Goal: Transaction & Acquisition: Book appointment/travel/reservation

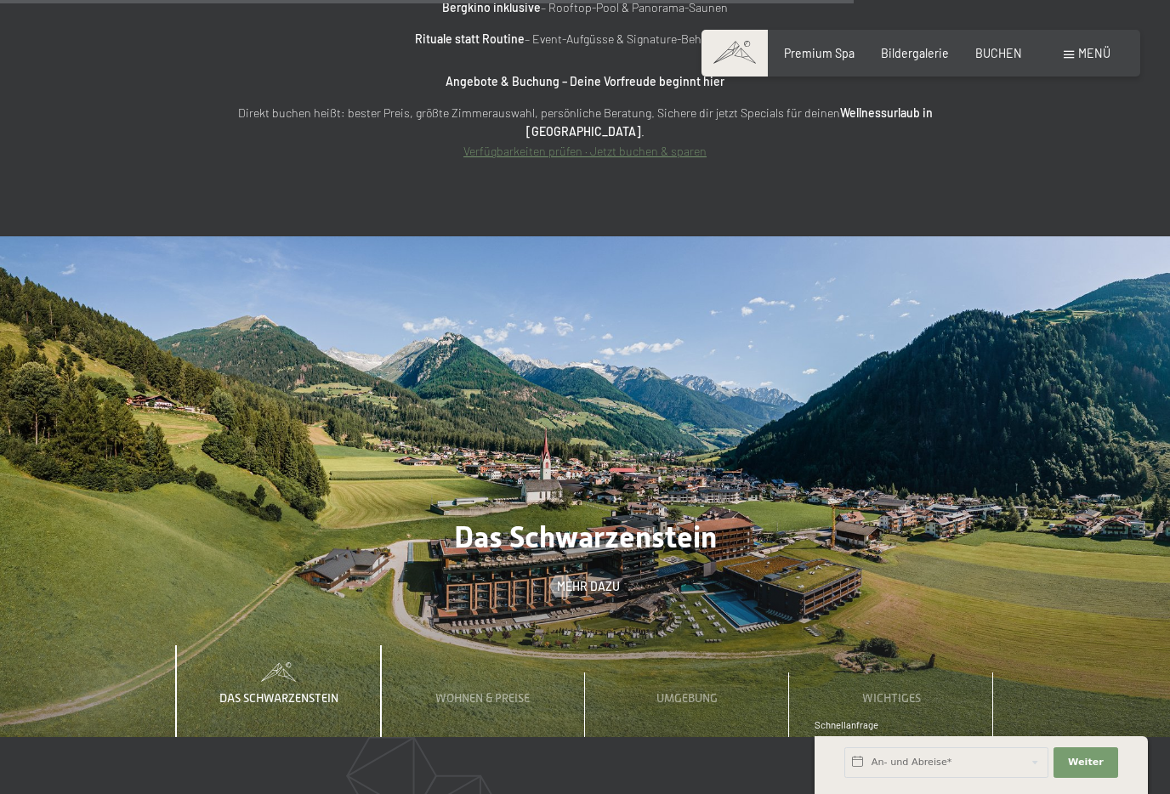
scroll to position [5770, 0]
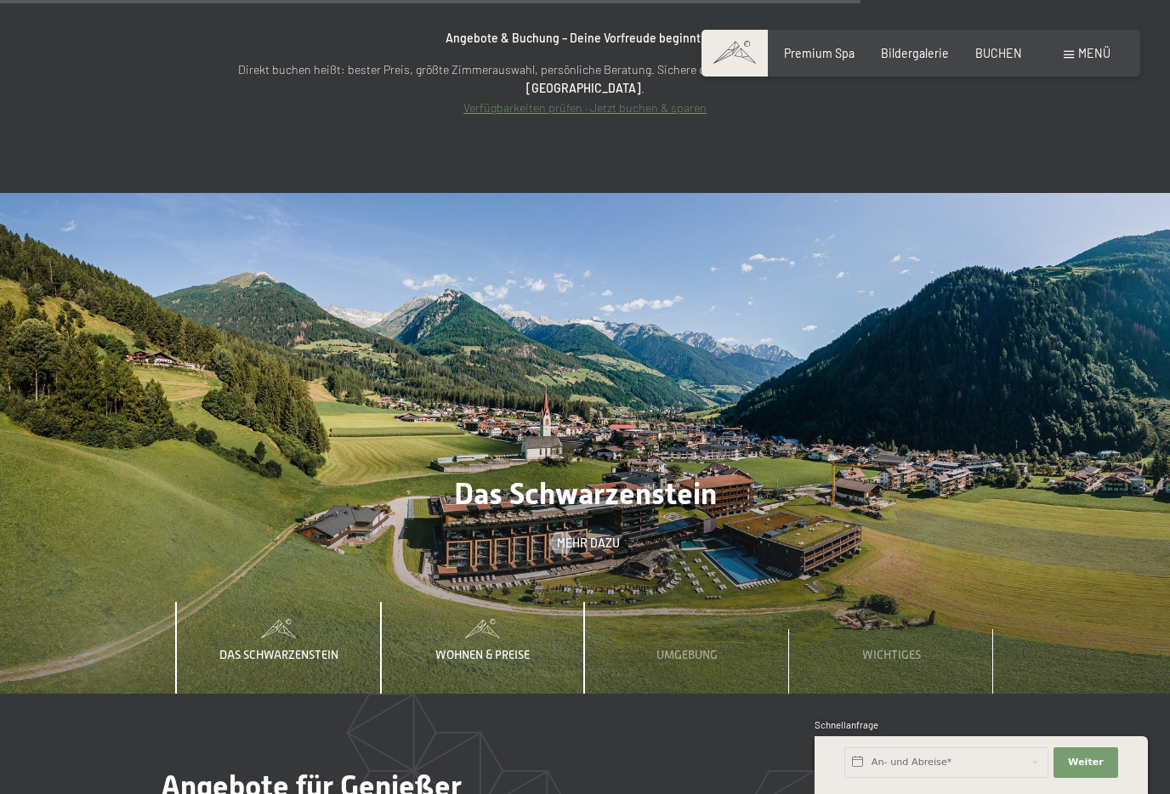
click at [517, 648] on span "Wohnen & Preise" at bounding box center [482, 655] width 94 height 14
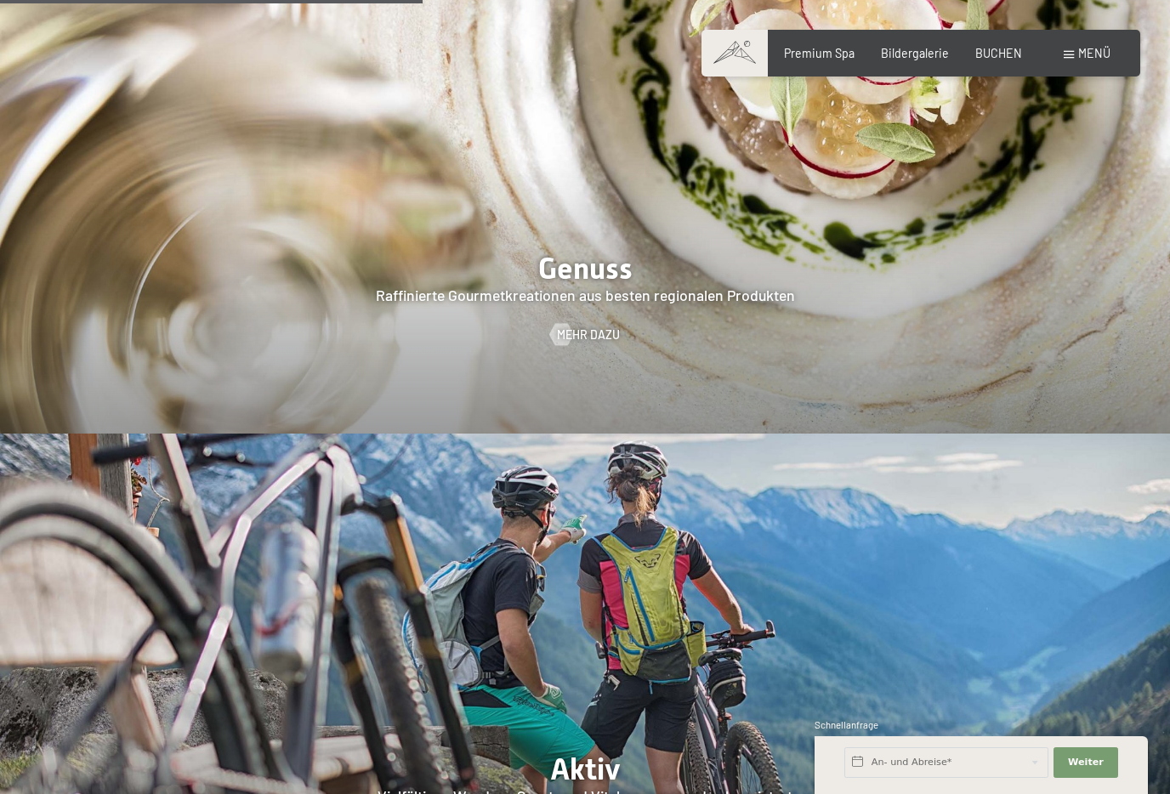
scroll to position [2770, 0]
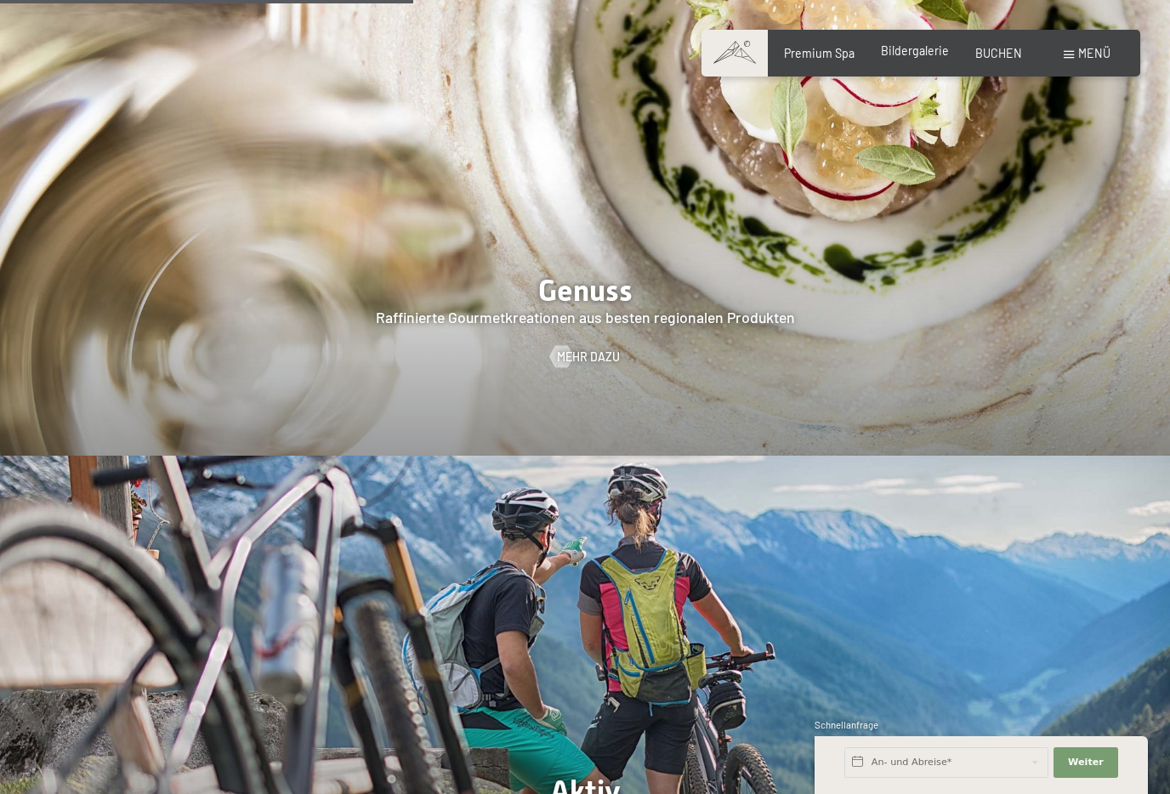
click at [942, 50] on span "Bildergalerie" at bounding box center [915, 50] width 68 height 14
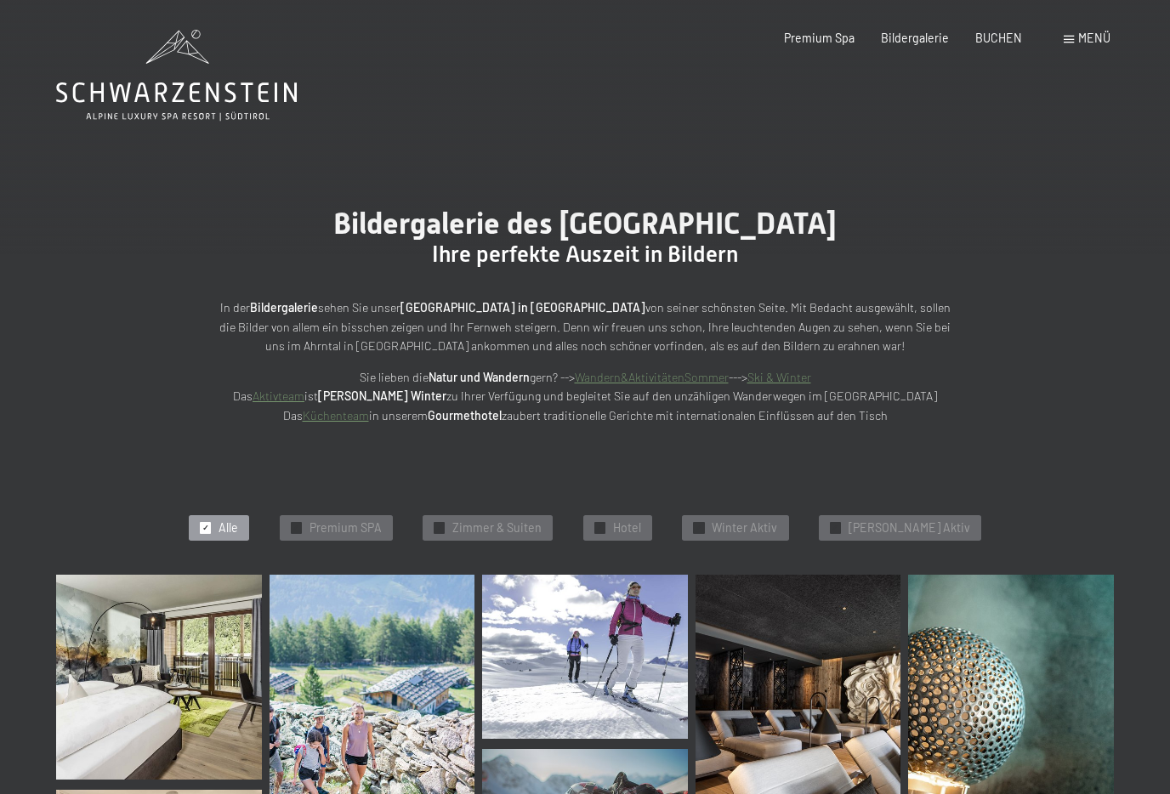
scroll to position [-1, 0]
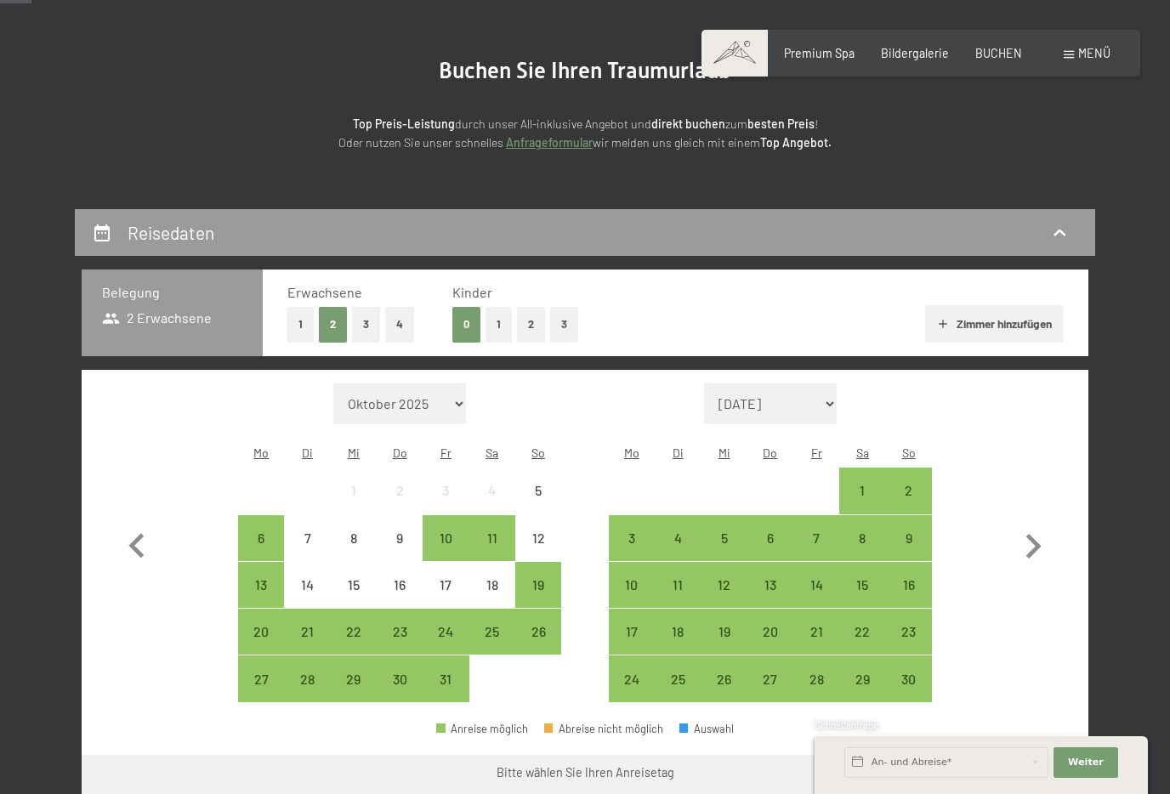
scroll to position [148, 0]
click at [1027, 543] on icon "button" at bounding box center [1033, 546] width 49 height 49
select select "[DATE]"
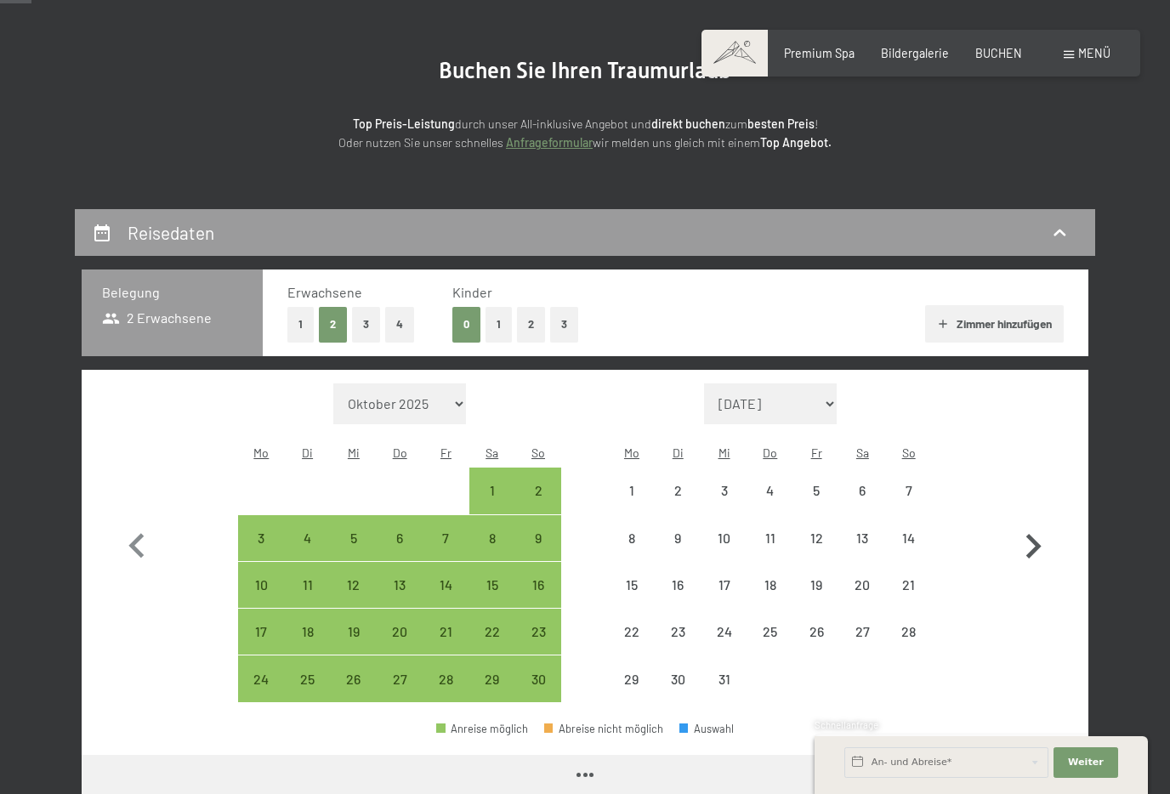
click at [1027, 543] on icon "button" at bounding box center [1033, 546] width 49 height 49
select select "2025-12-01"
select select "2026-01-01"
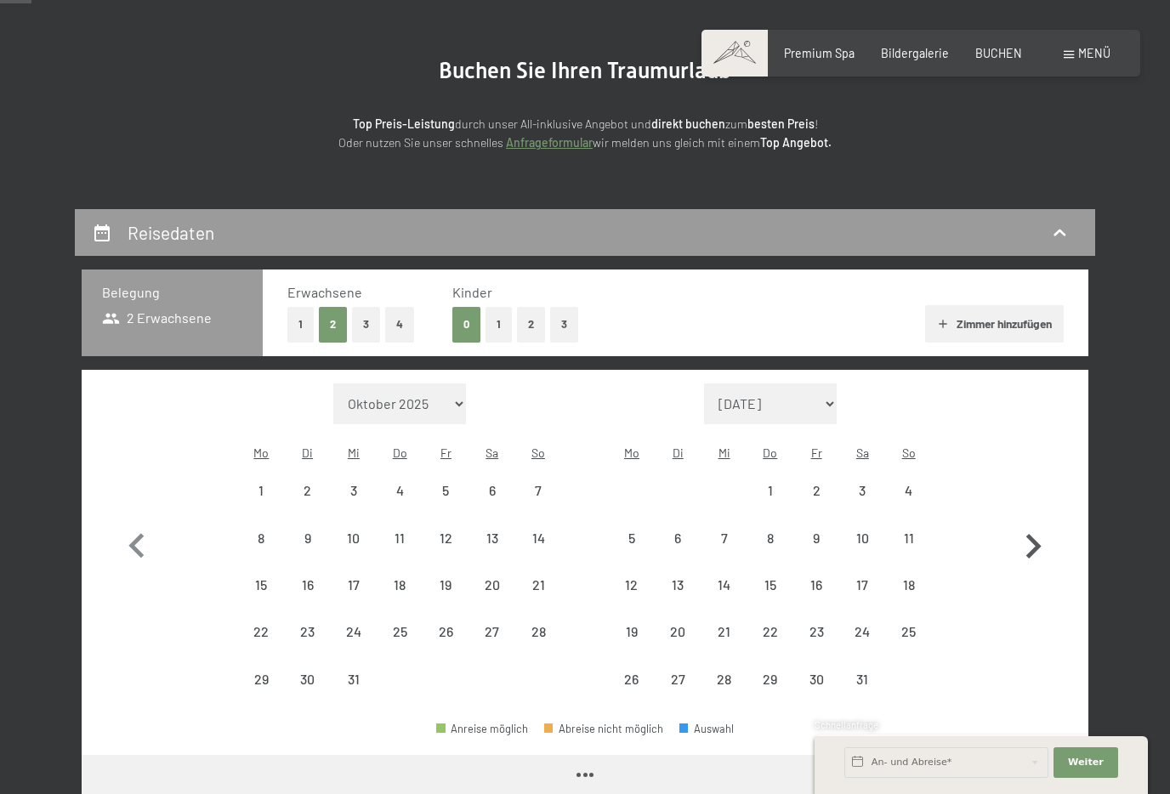
click at [1028, 543] on icon "button" at bounding box center [1034, 546] width 15 height 25
select select "2026-01-01"
select select "2026-02-01"
click at [1028, 543] on icon "button" at bounding box center [1034, 546] width 15 height 25
select select "2026-02-01"
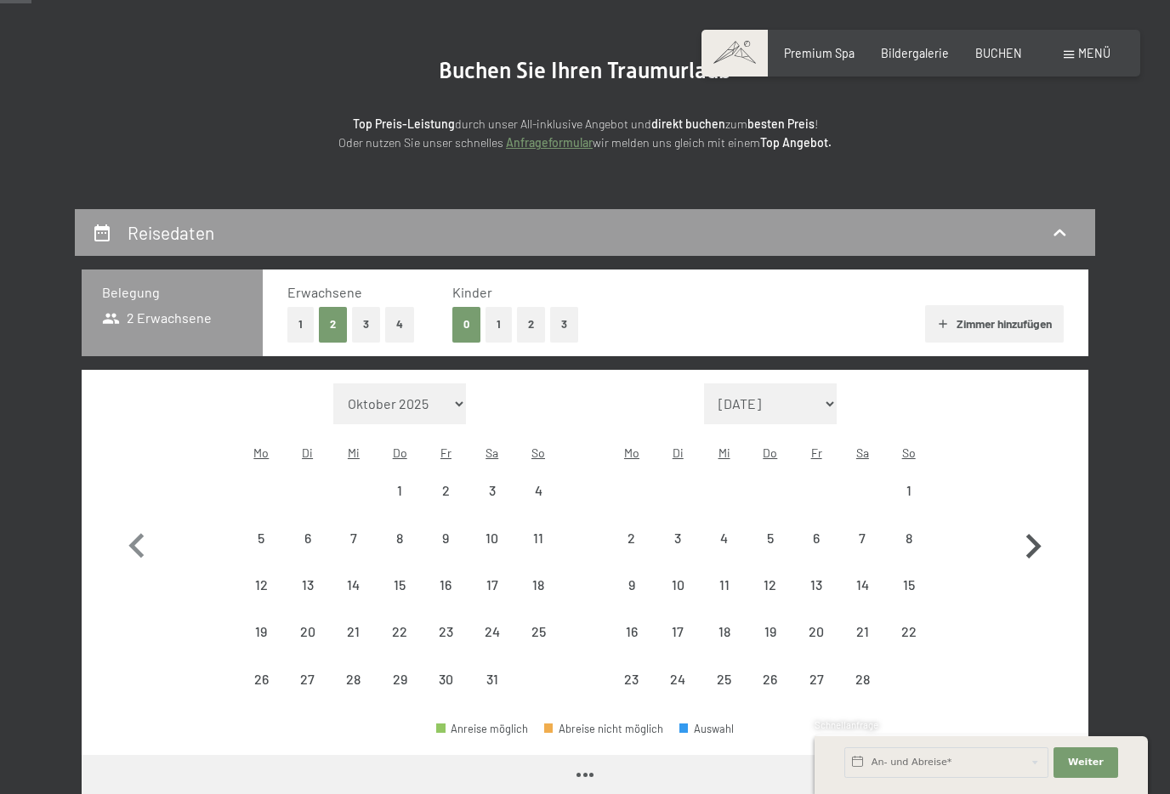
select select "2026-03-01"
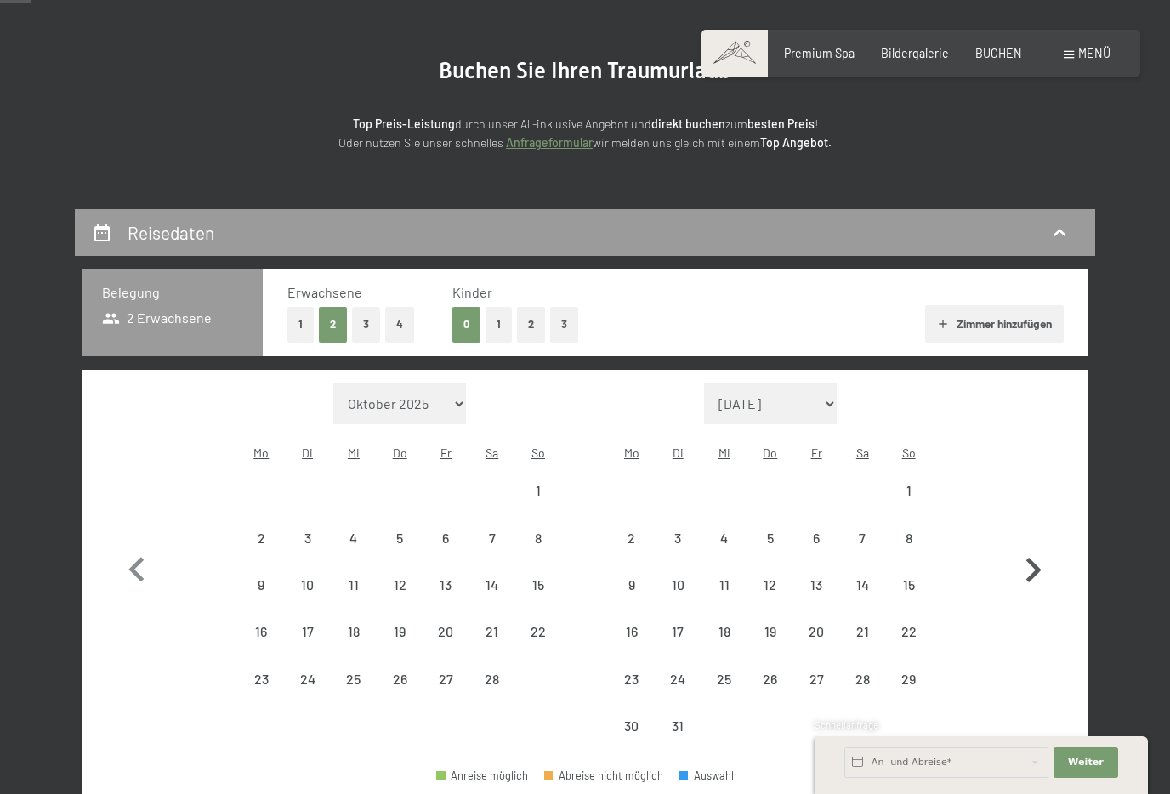
click at [1028, 546] on icon "button" at bounding box center [1033, 570] width 49 height 49
select select "2026-03-01"
select select "2026-04-01"
select select "2026-03-01"
select select "2026-04-01"
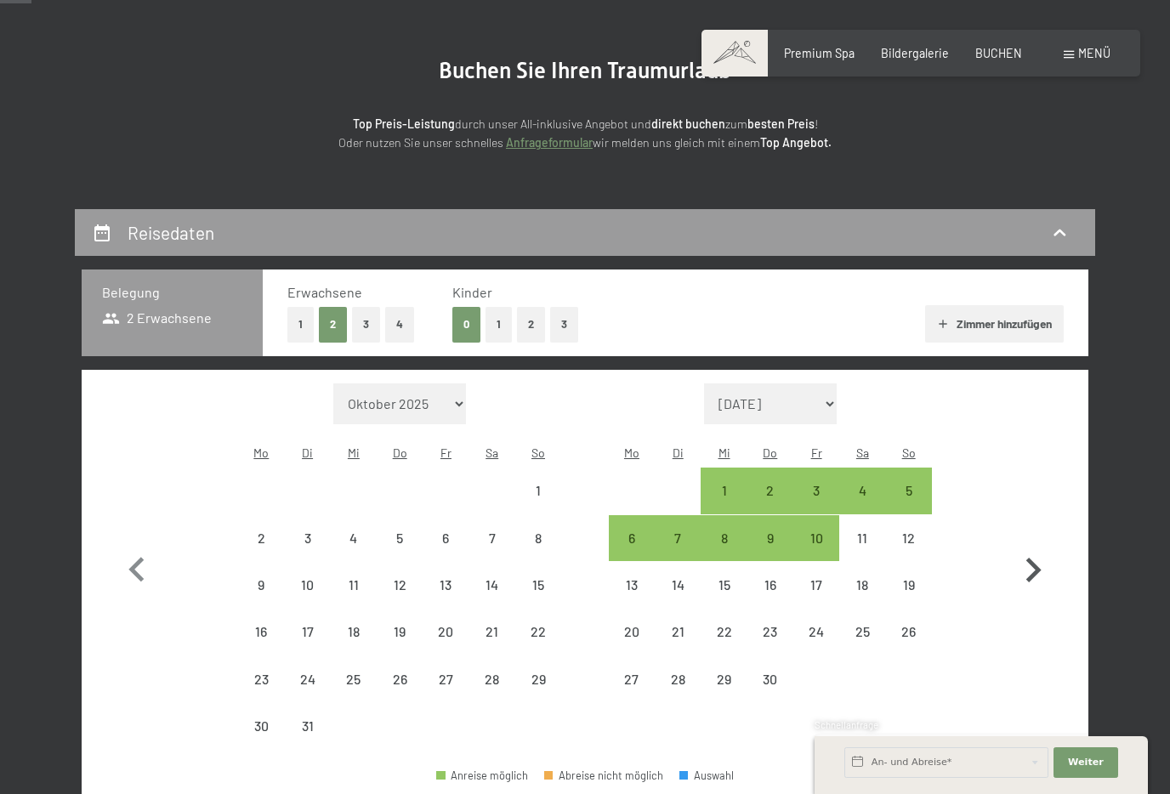
click at [1032, 546] on icon "button" at bounding box center [1033, 570] width 49 height 49
select select "2026-04-01"
select select "2026-05-01"
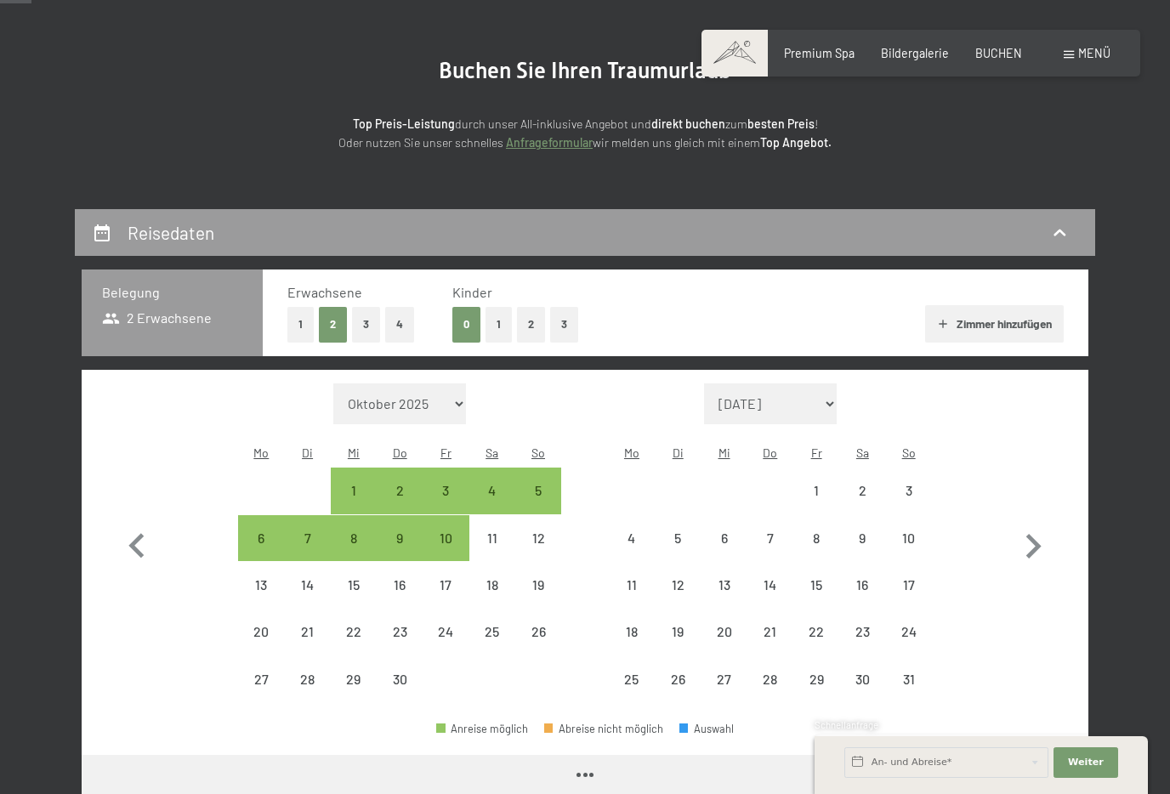
select select "2026-04-01"
select select "2026-05-01"
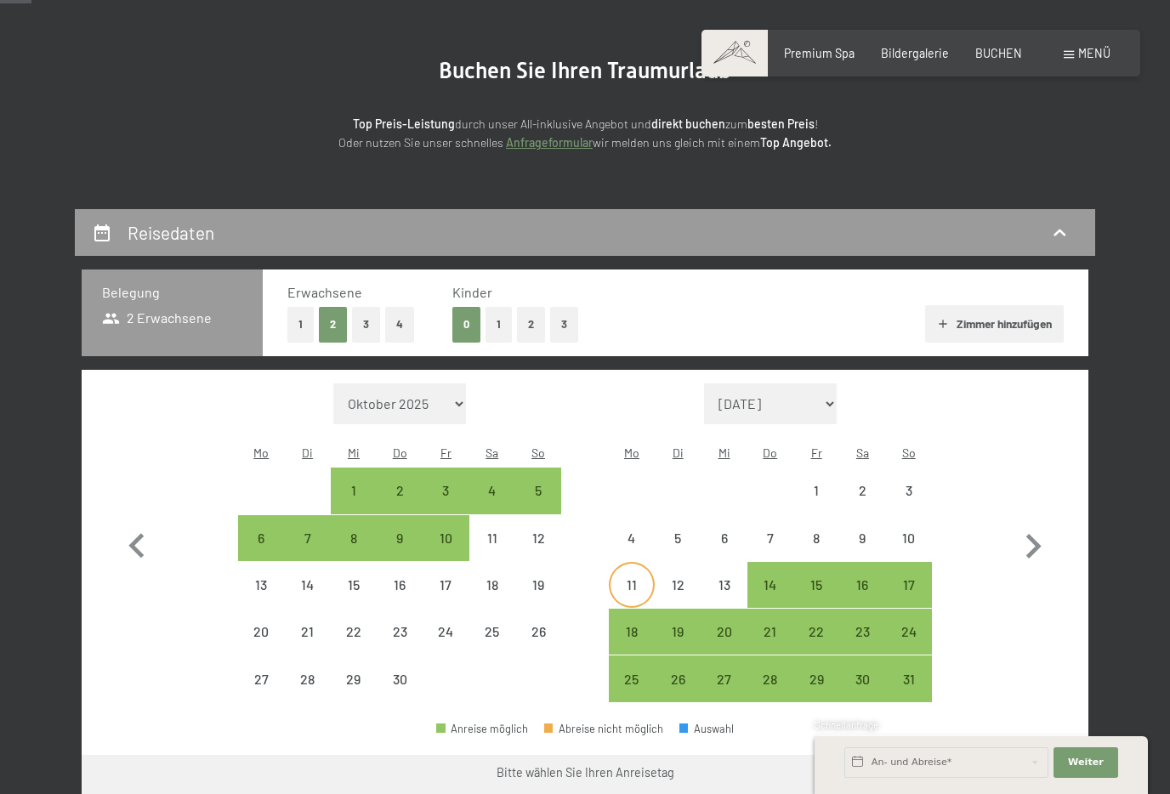
click at [637, 578] on div "11" at bounding box center [632, 599] width 43 height 43
select select "2026-04-01"
select select "2026-05-01"
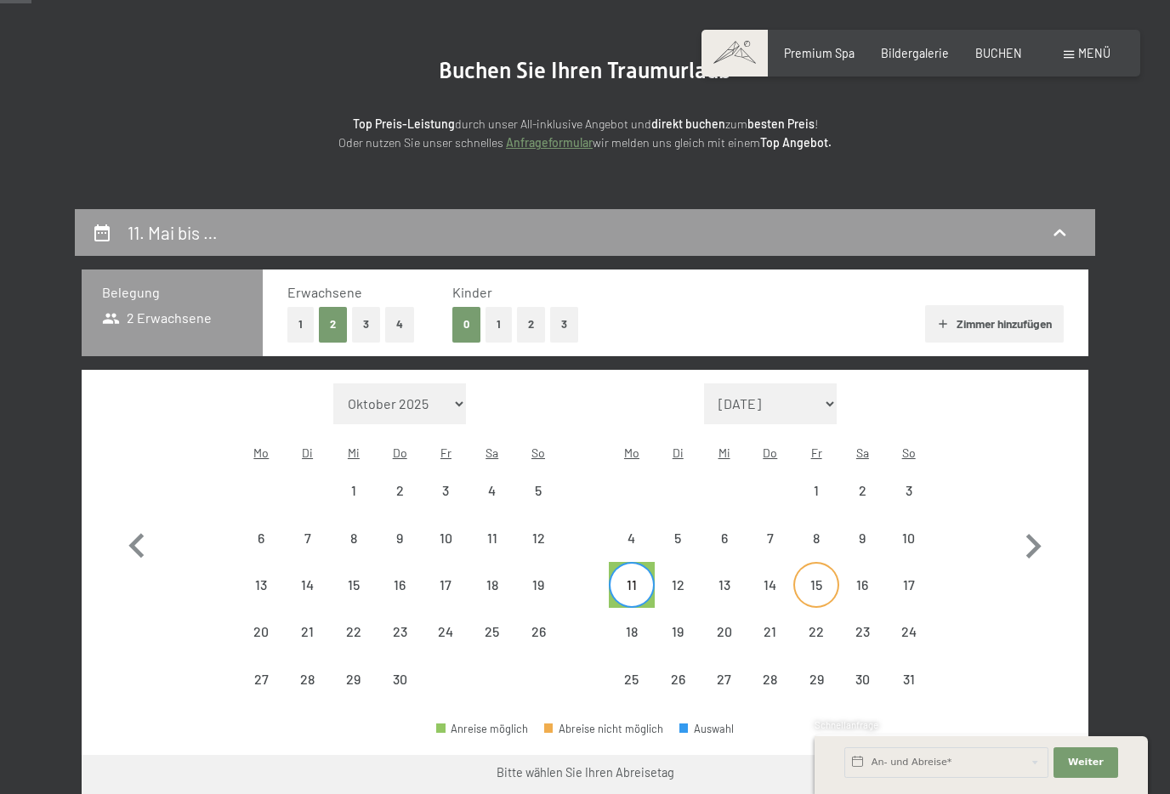
click at [815, 578] on div "15" at bounding box center [816, 599] width 43 height 43
select select "2026-04-01"
select select "2026-05-01"
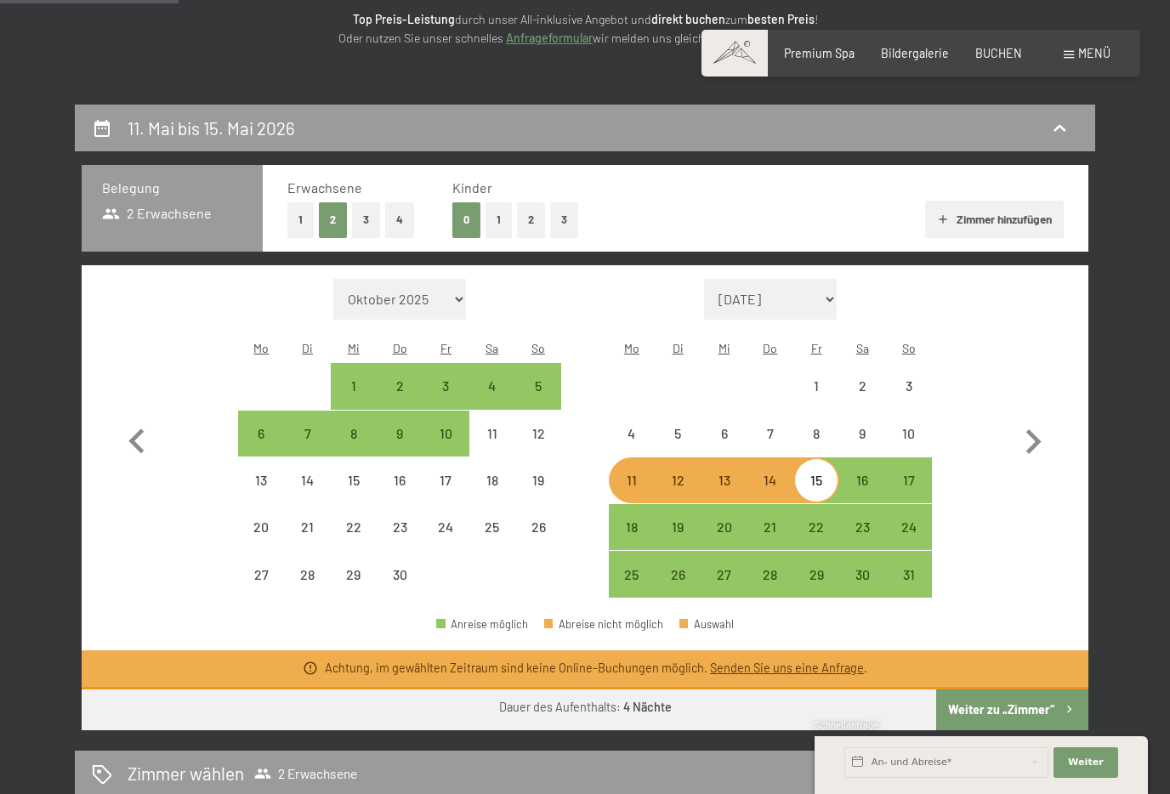
scroll to position [250, 0]
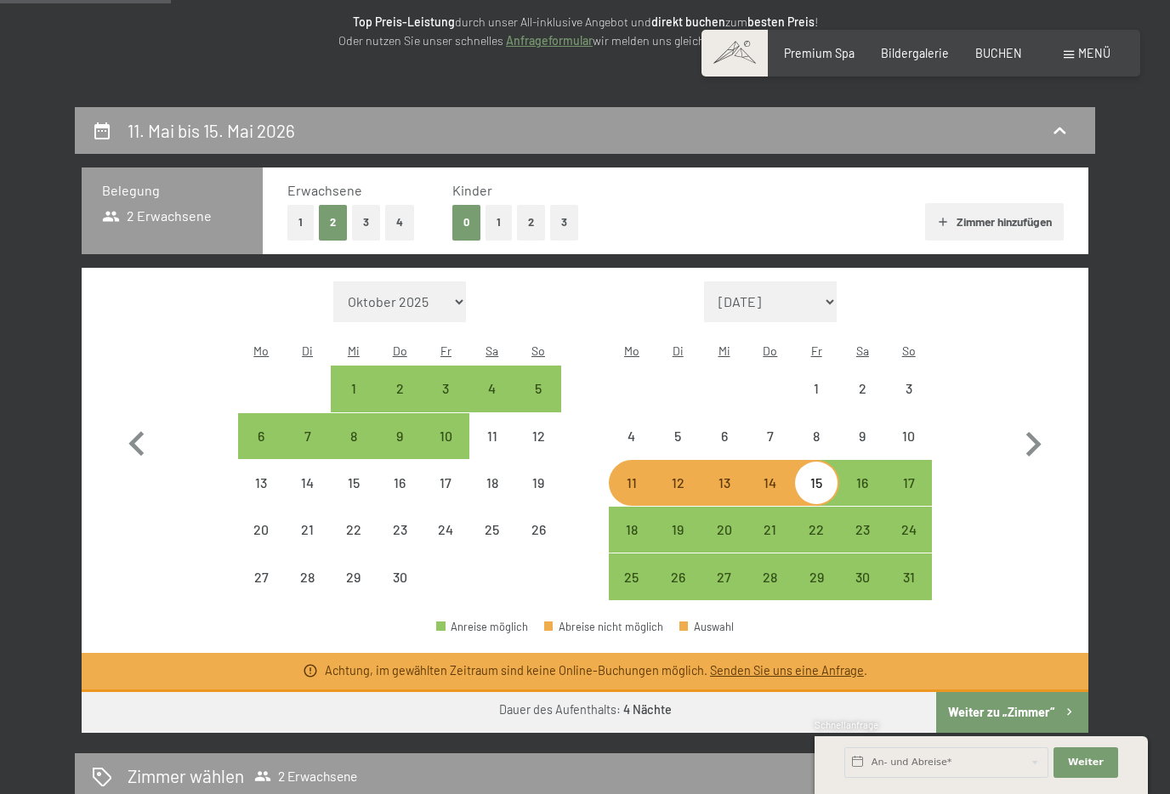
click at [528, 223] on button "2" at bounding box center [531, 222] width 28 height 35
select select "2026-04-01"
select select "2026-05-01"
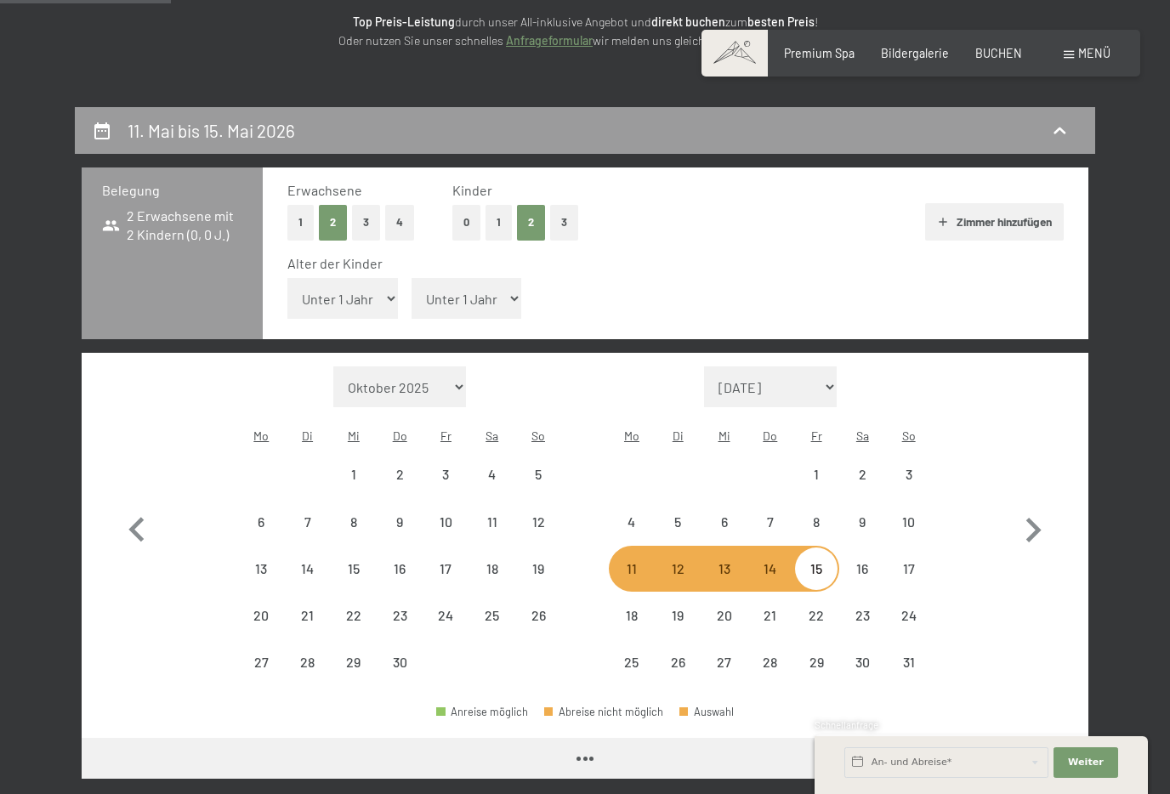
select select "2026-04-01"
select select "2026-05-01"
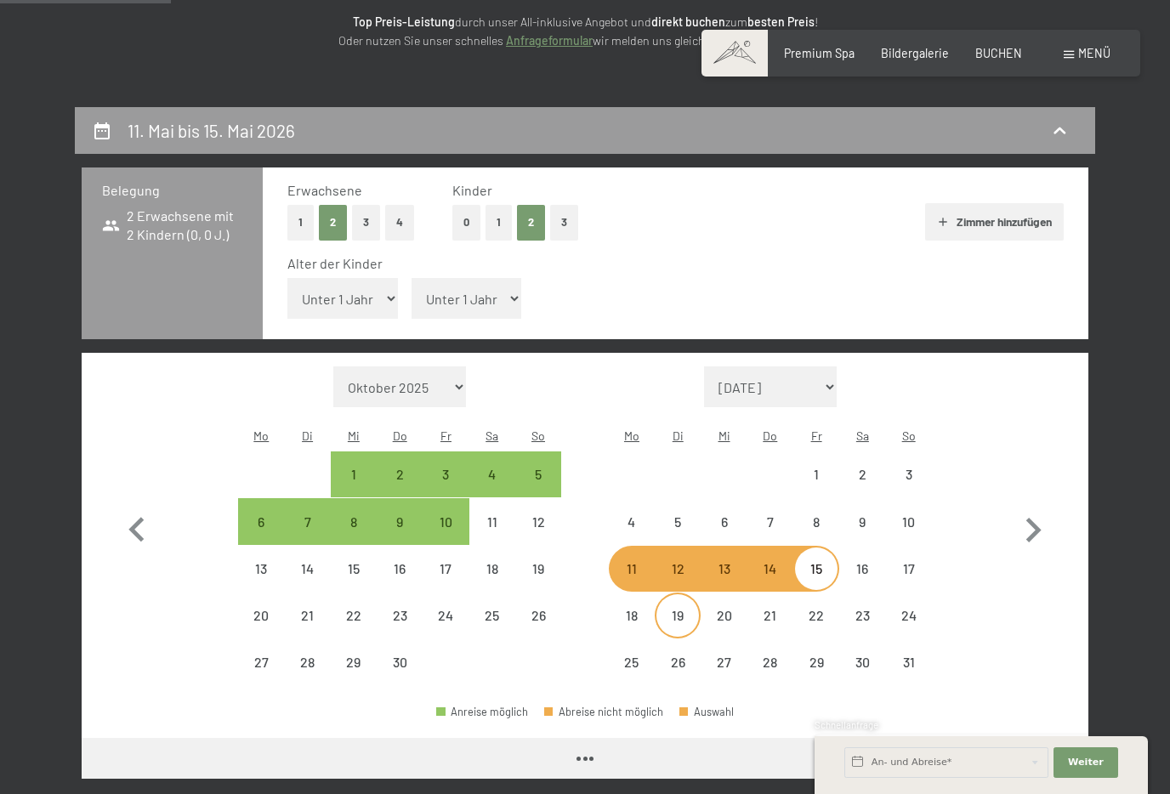
select select "2026-04-01"
select select "2026-05-01"
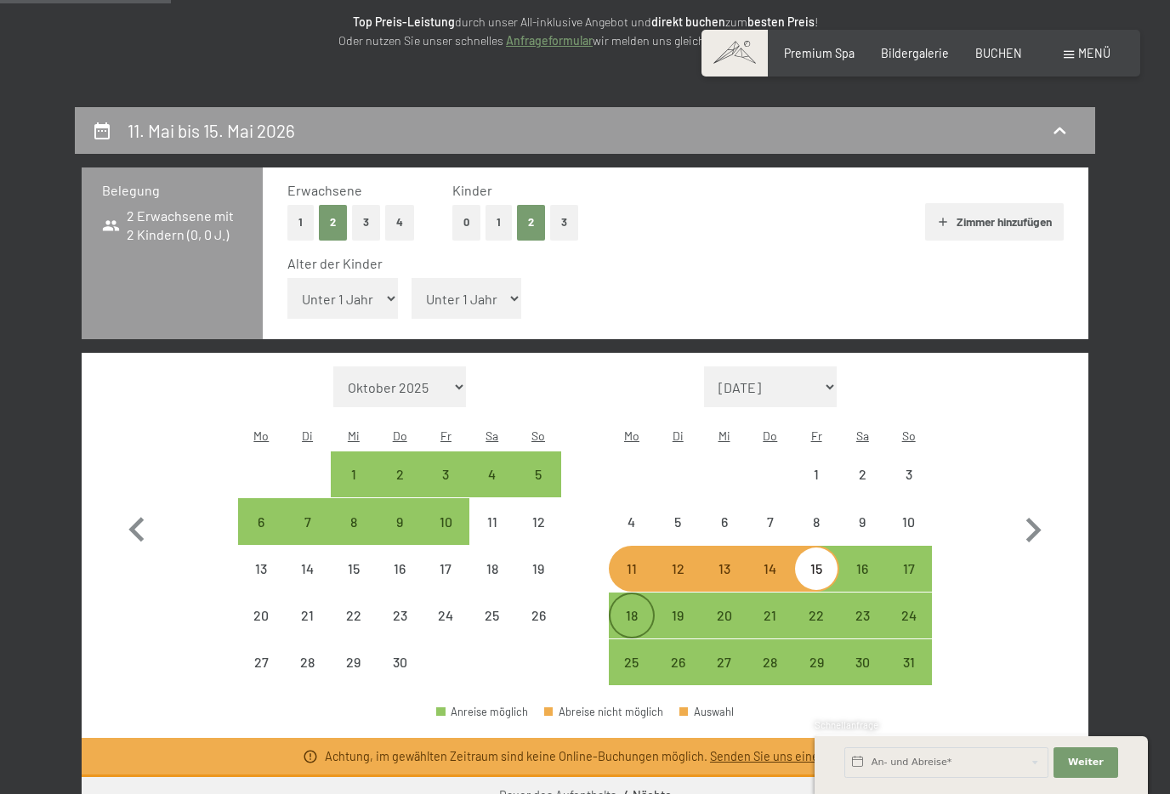
click at [629, 609] on div "18" at bounding box center [632, 630] width 43 height 43
select select "2026-04-01"
select select "2026-05-01"
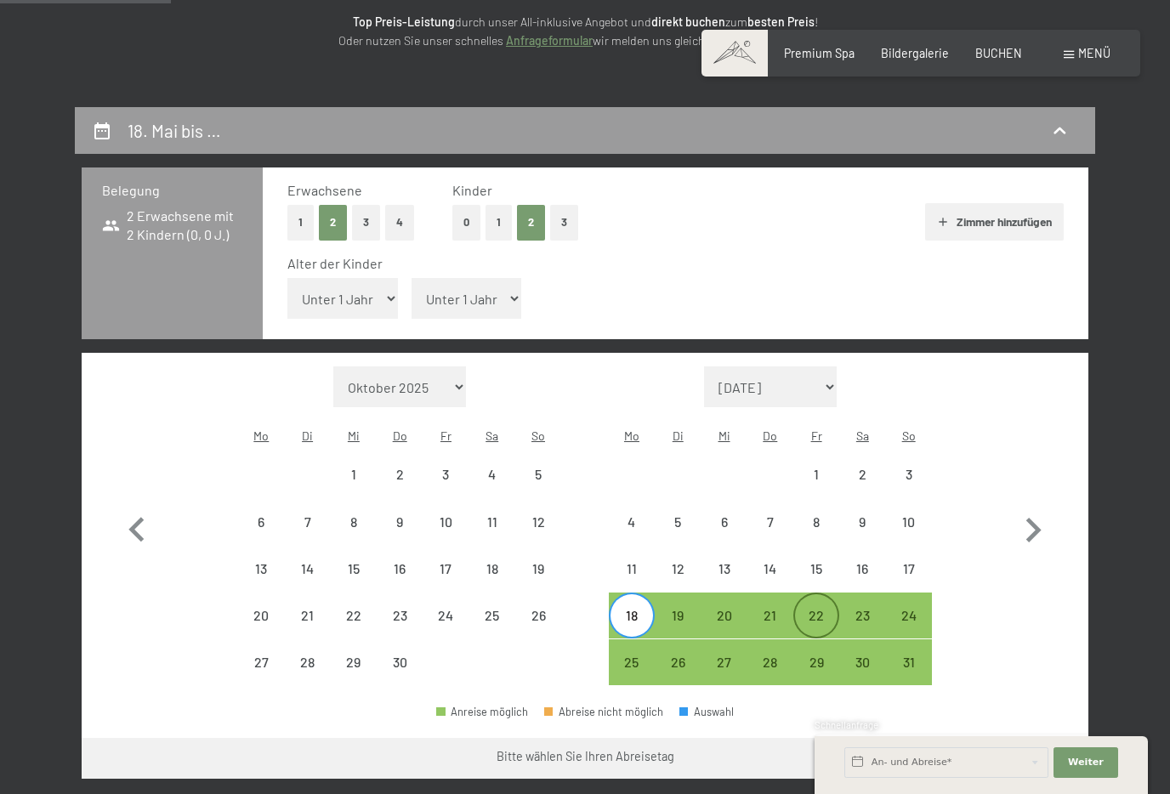
click at [808, 609] on div "22" at bounding box center [816, 630] width 43 height 43
select select "2026-04-01"
select select "2026-05-01"
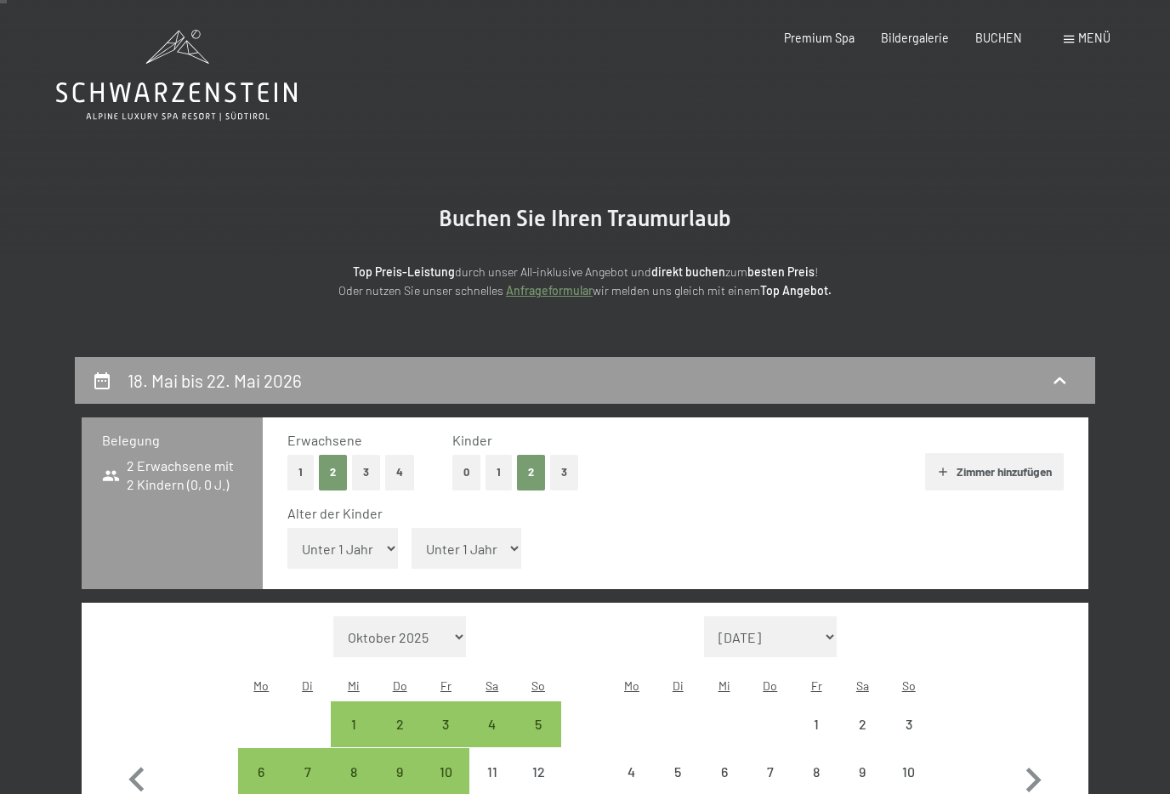
scroll to position [0, 0]
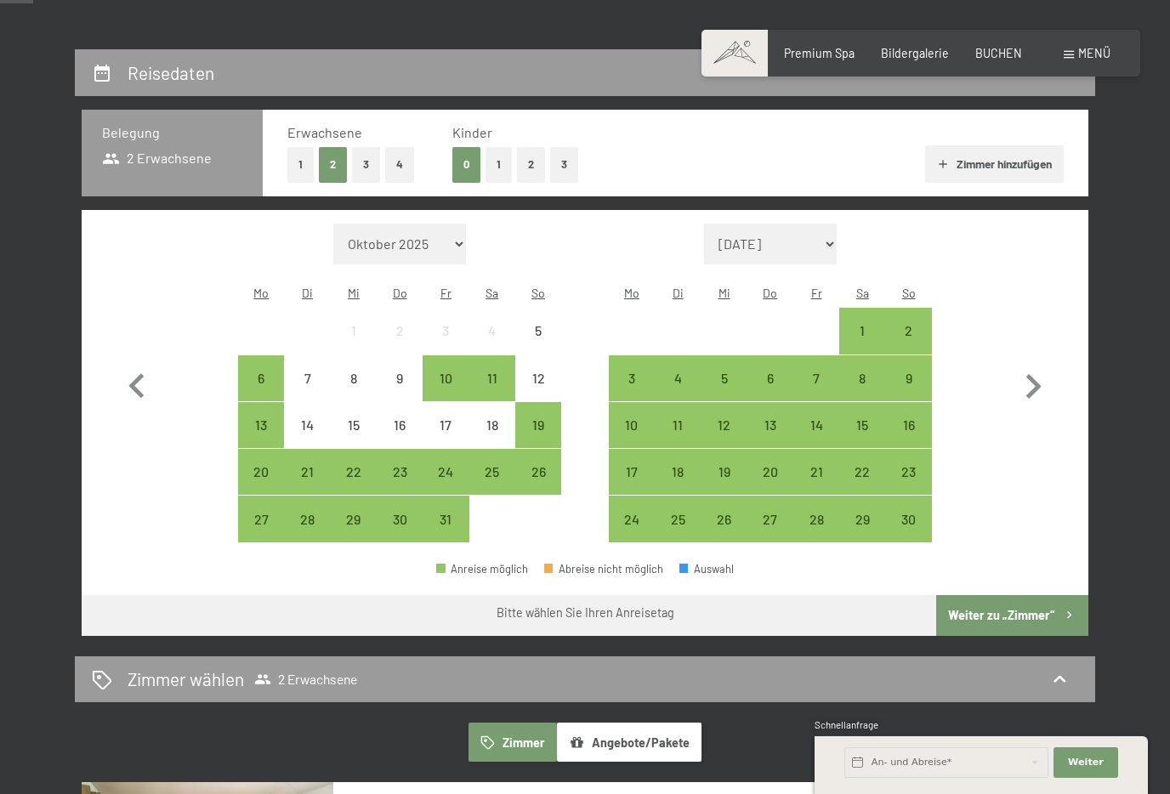
scroll to position [423, 0]
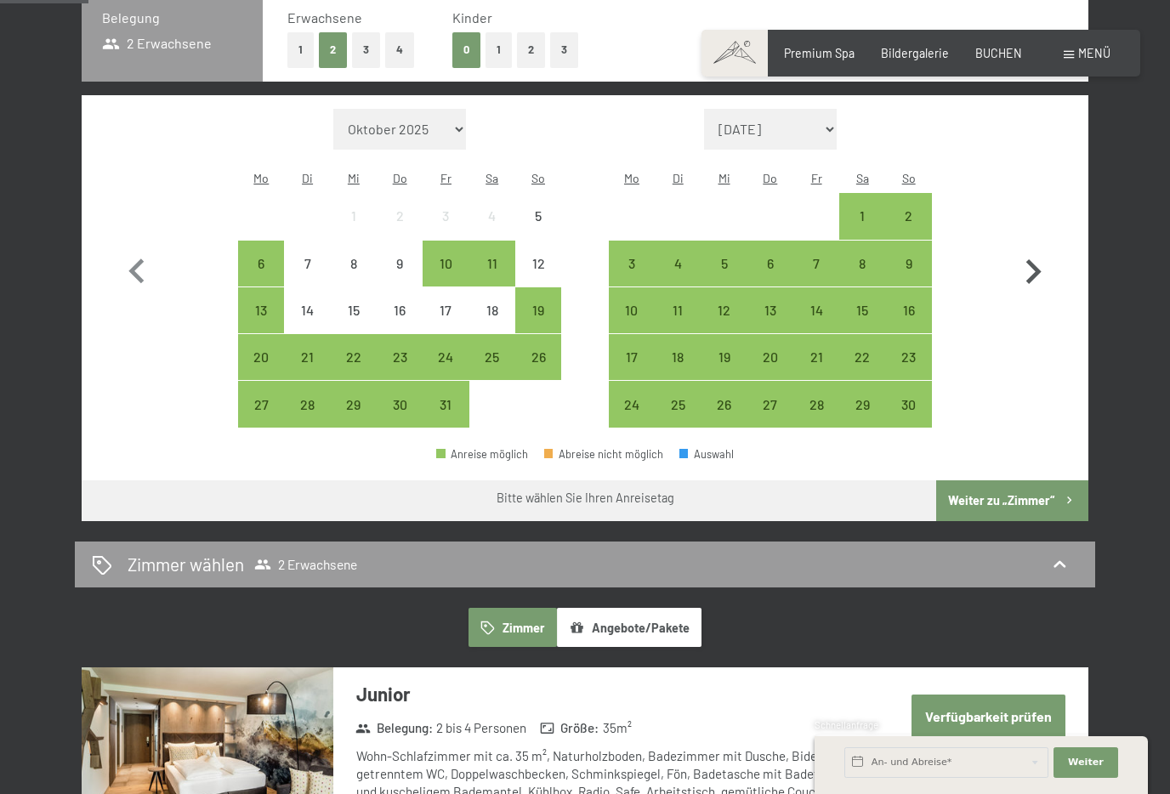
click at [1044, 259] on icon "button" at bounding box center [1033, 272] width 49 height 49
select select "2025-11-01"
select select "2025-12-01"
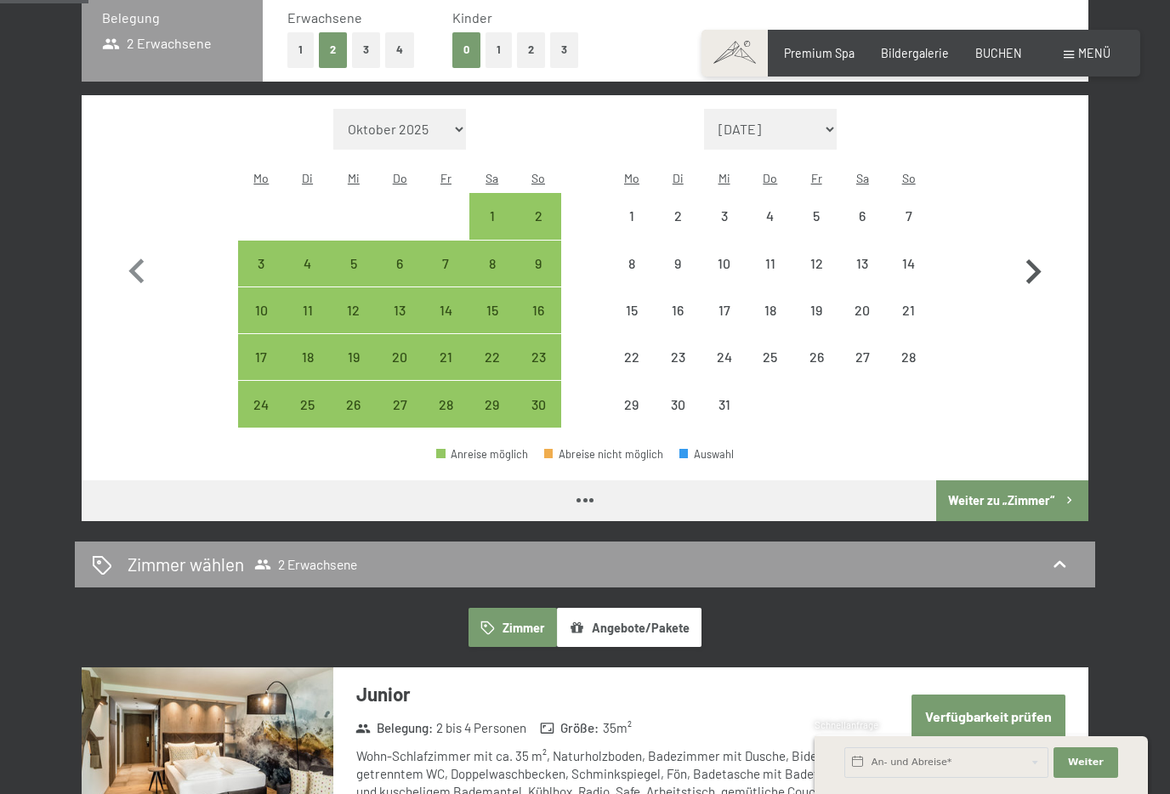
click at [1041, 259] on icon "button" at bounding box center [1034, 271] width 15 height 25
select select "2025-12-01"
select select "2026-01-01"
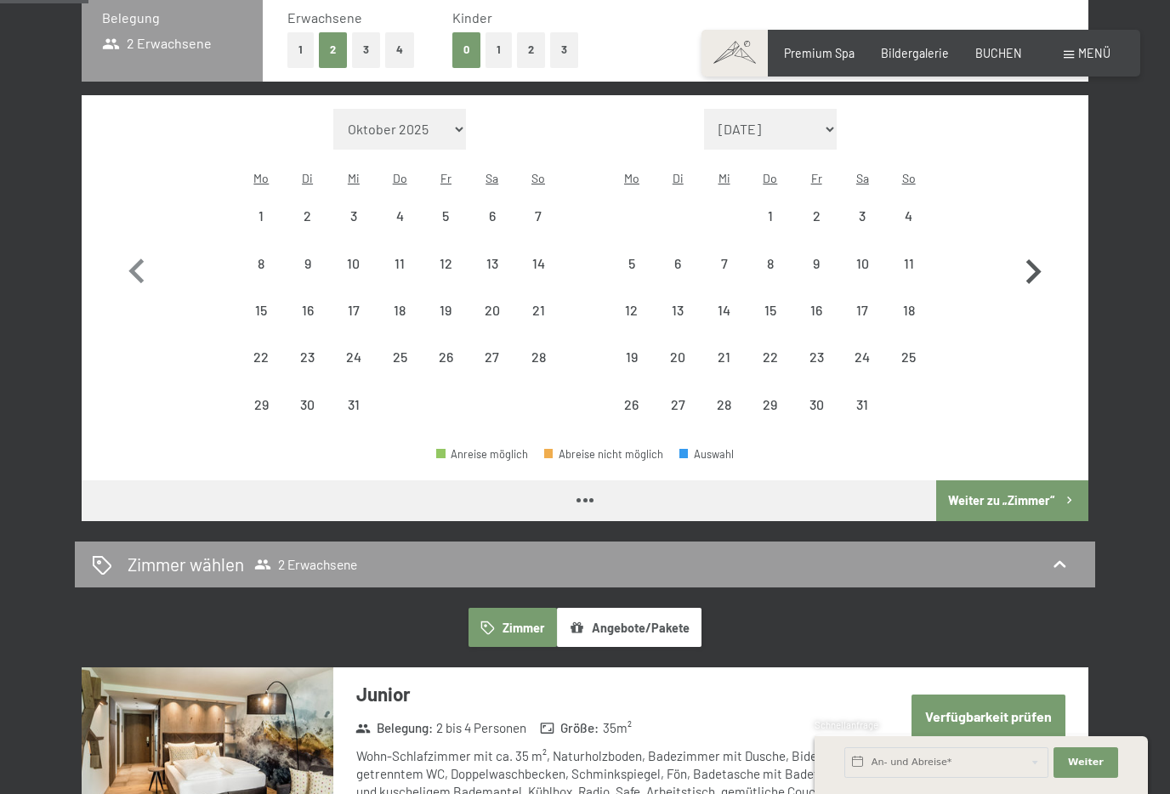
click at [1041, 259] on icon "button" at bounding box center [1034, 271] width 15 height 25
select select "2026-01-01"
select select "2026-02-01"
click at [1041, 259] on icon "button" at bounding box center [1034, 271] width 15 height 25
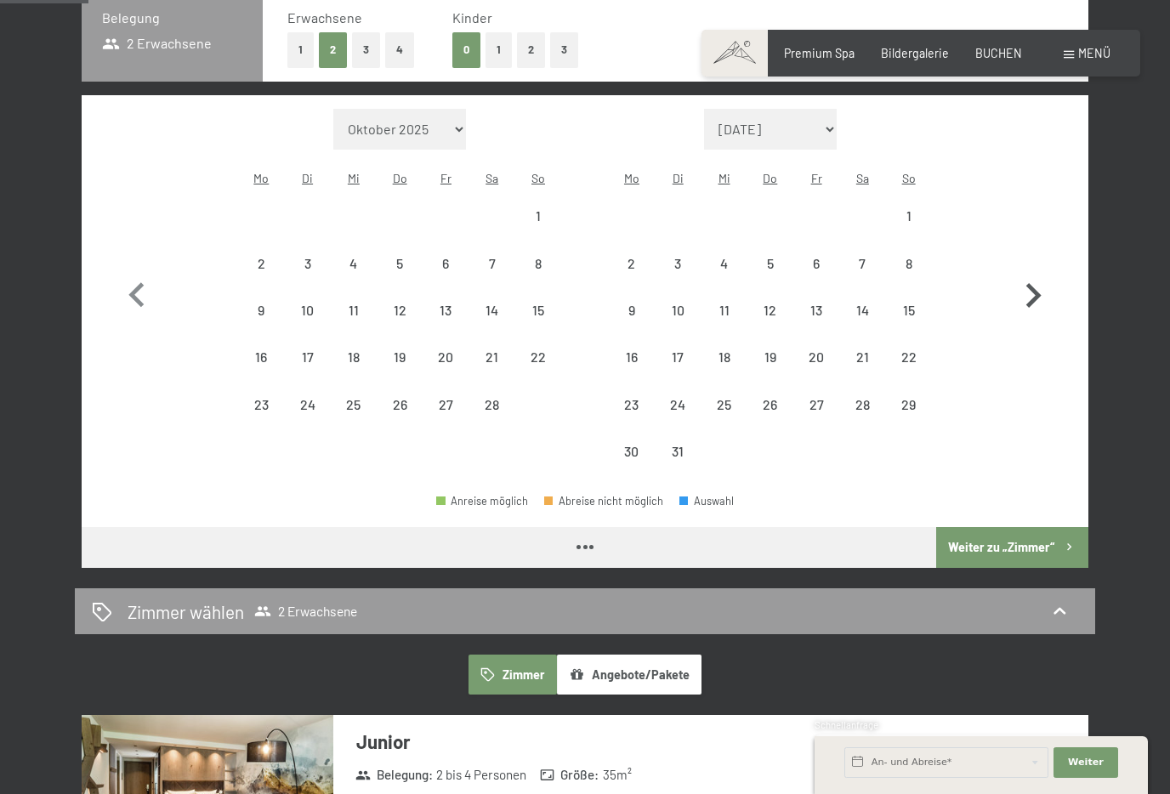
click at [1041, 271] on icon "button" at bounding box center [1033, 295] width 49 height 49
select select "2026-03-01"
select select "2026-04-01"
click at [1041, 271] on icon "button" at bounding box center [1033, 295] width 49 height 49
select select "2026-04-01"
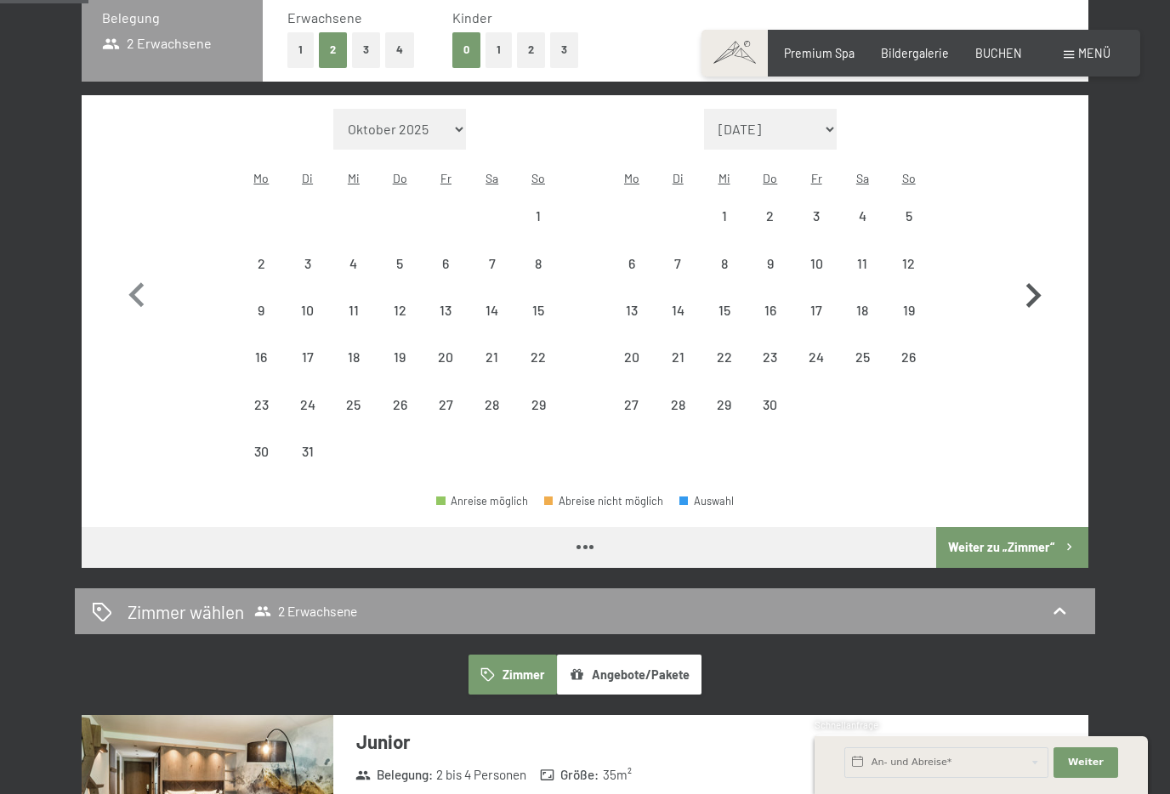
select select "2026-05-01"
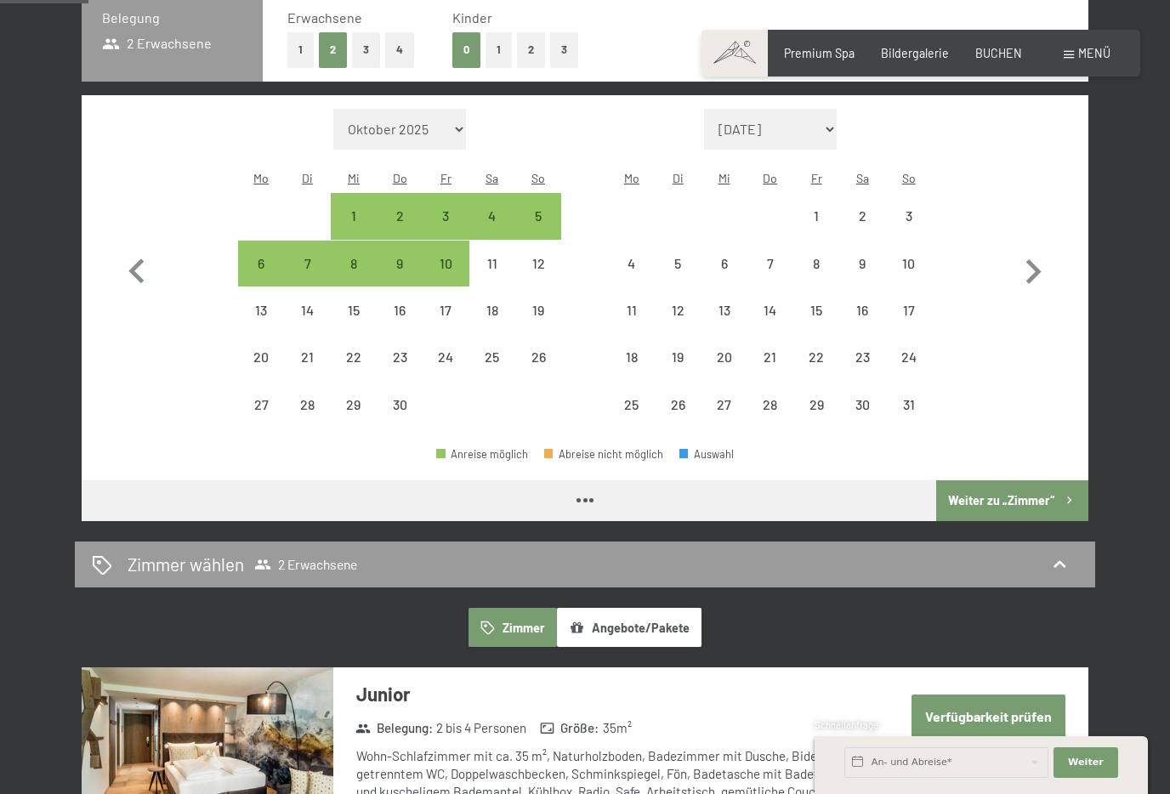
select select "2026-04-01"
select select "2026-05-01"
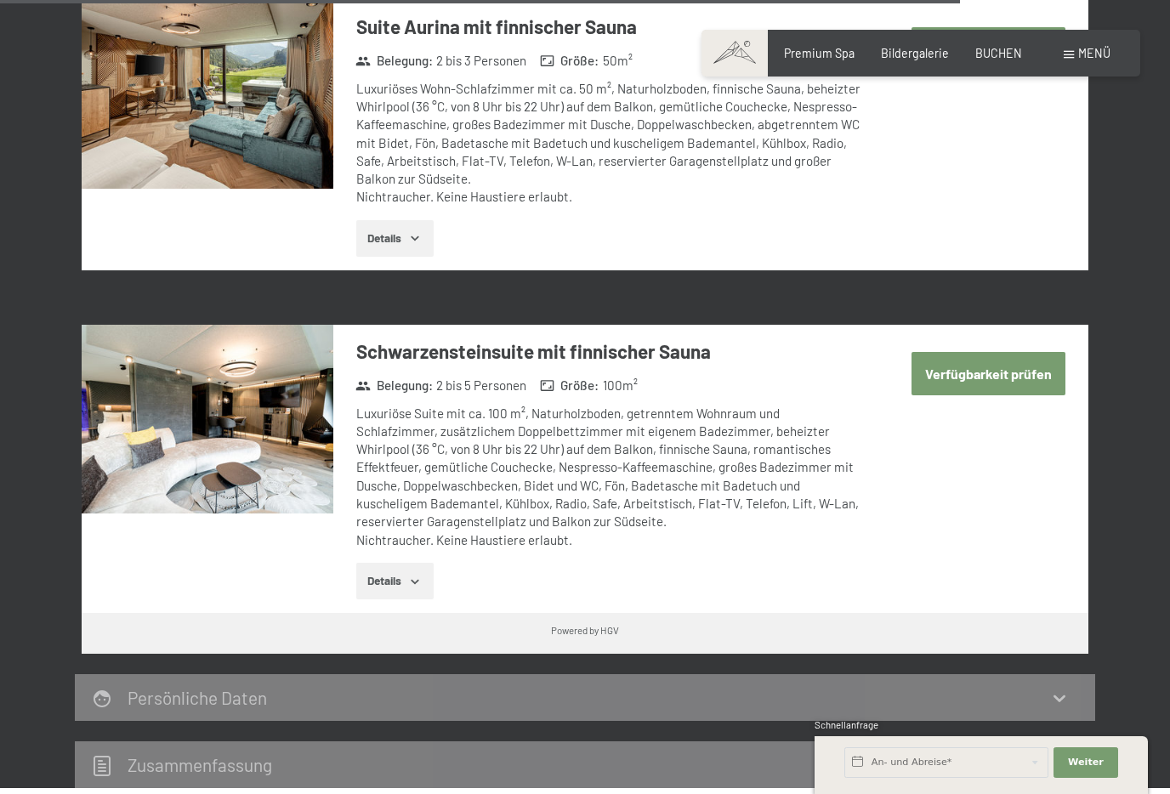
scroll to position [4573, 0]
